Goal: Check status: Check status

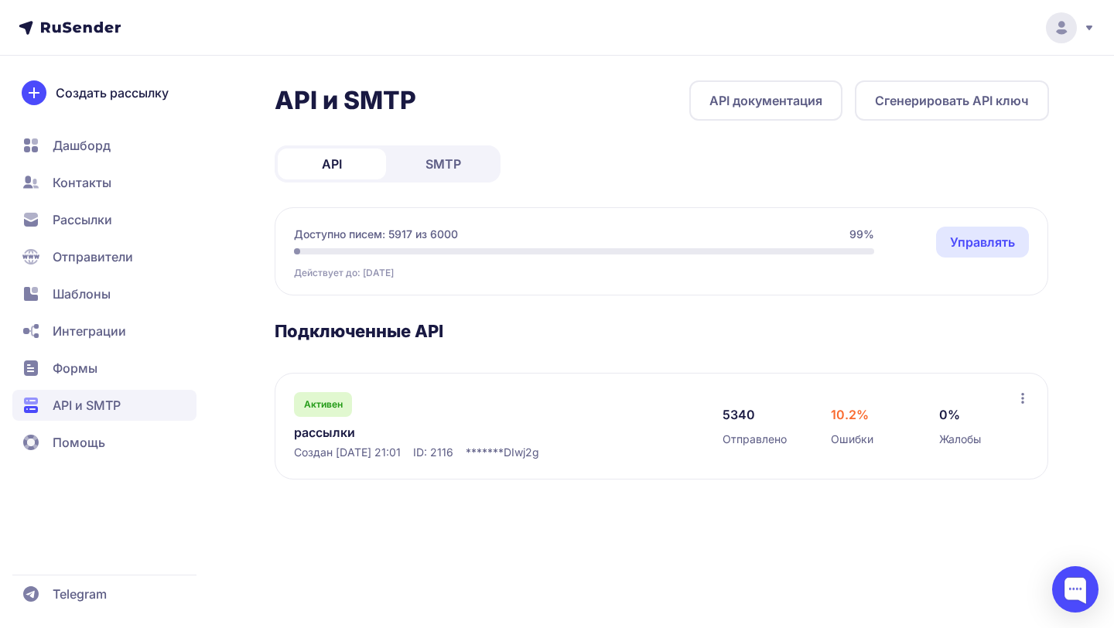
click at [319, 433] on link "рассылки" at bounding box center [452, 432] width 317 height 19
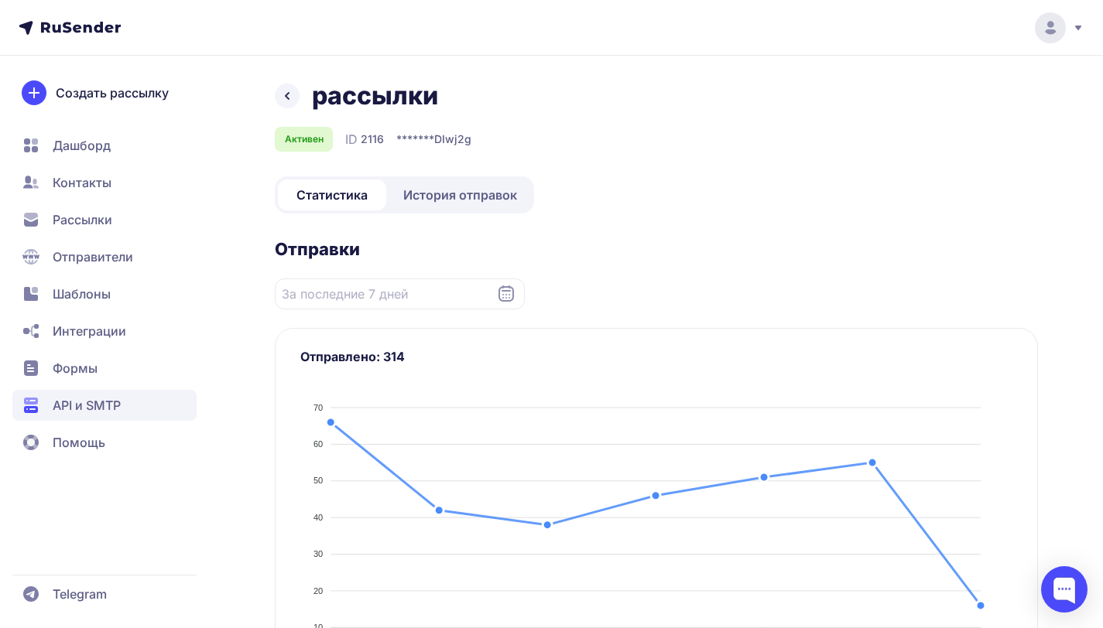
click at [477, 194] on span "История отправок" at bounding box center [460, 195] width 114 height 19
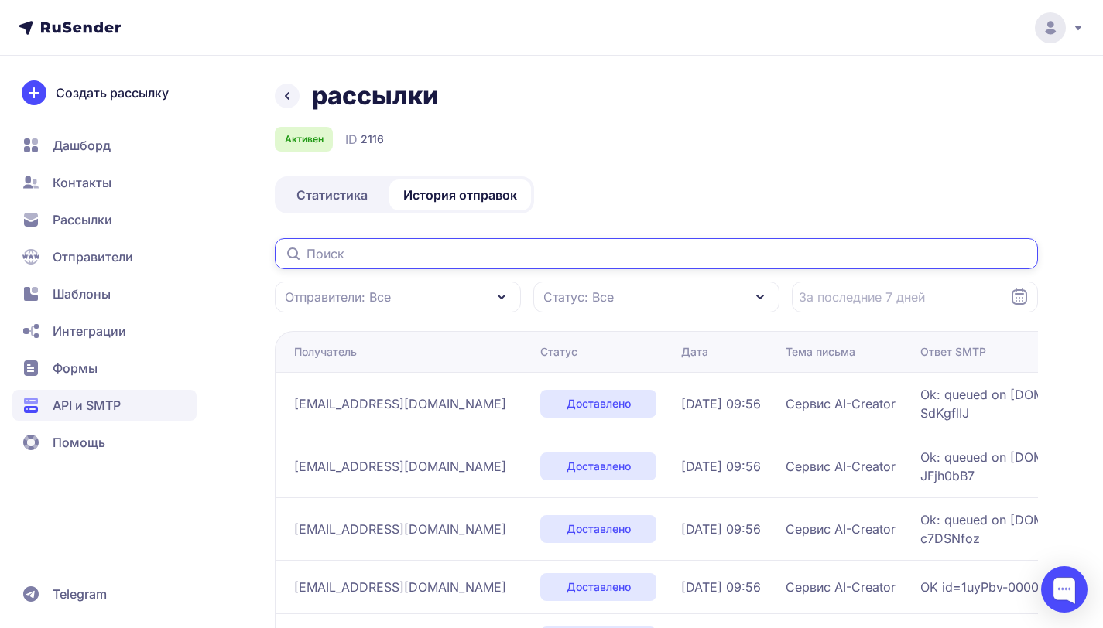
click at [425, 252] on input "text" at bounding box center [656, 253] width 763 height 31
paste input "[EMAIL_ADDRESS][DOMAIN_NAME]"
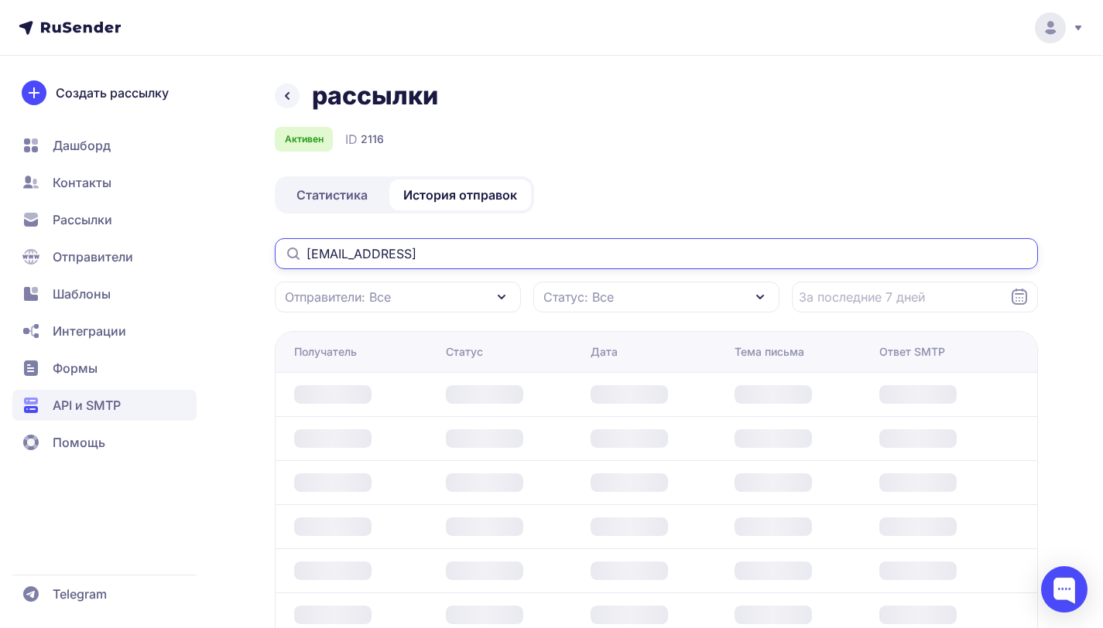
type input "[EMAIL_ADDRESS]"
